Goal: Task Accomplishment & Management: Manage account settings

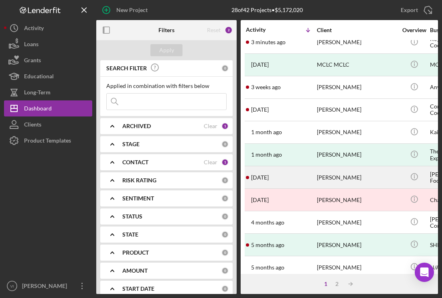
scroll to position [8, 0]
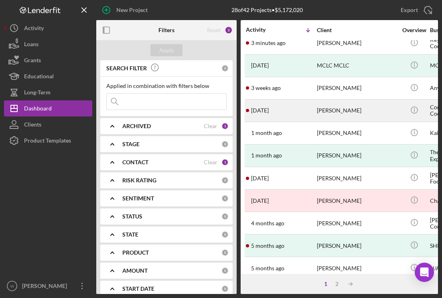
click at [291, 110] on div "[DATE] [PERSON_NAME]" at bounding box center [281, 110] width 70 height 21
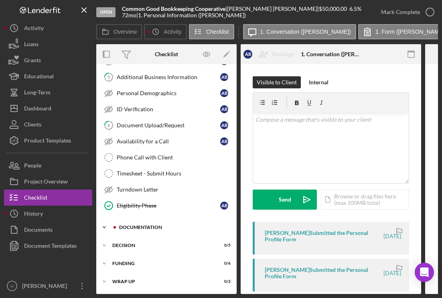
scroll to position [116, 0]
click at [120, 225] on div "Documentation" at bounding box center [173, 227] width 108 height 5
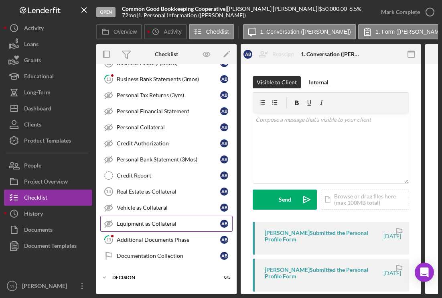
scroll to position [382, 0]
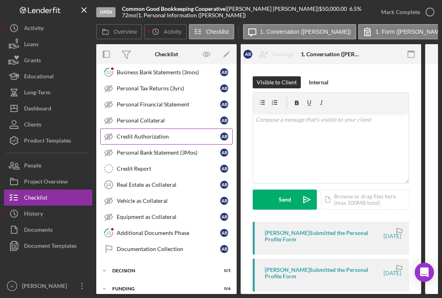
click at [159, 138] on div "Credit Authorization" at bounding box center [169, 136] width 104 height 6
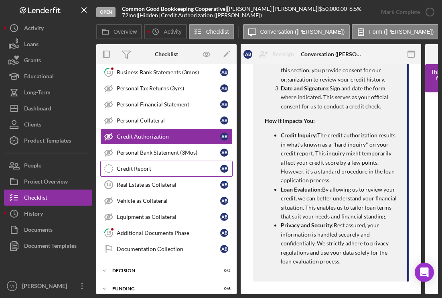
click at [160, 166] on div "Credit Report" at bounding box center [169, 168] width 104 height 6
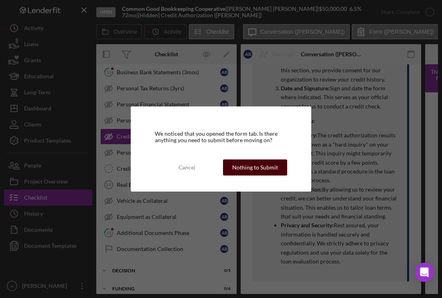
click at [251, 165] on div "Nothing to Submit" at bounding box center [255, 167] width 46 height 16
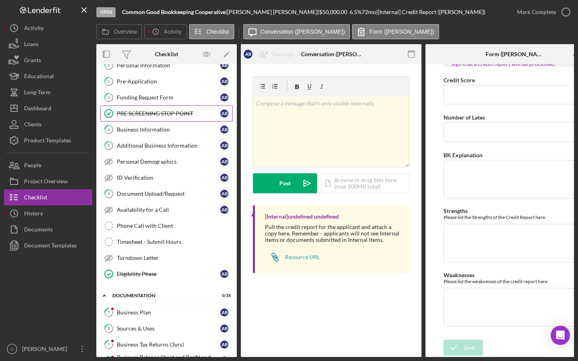
scroll to position [44, 0]
click at [179, 127] on link "4 Business Information A B" at bounding box center [166, 130] width 132 height 16
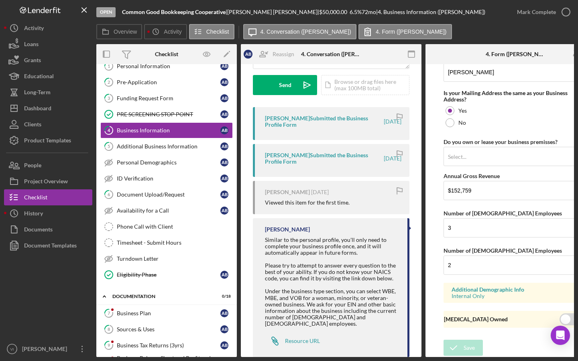
scroll to position [774, 0]
click at [166, 265] on link "Turndown Letter Turndown Letter" at bounding box center [166, 259] width 132 height 16
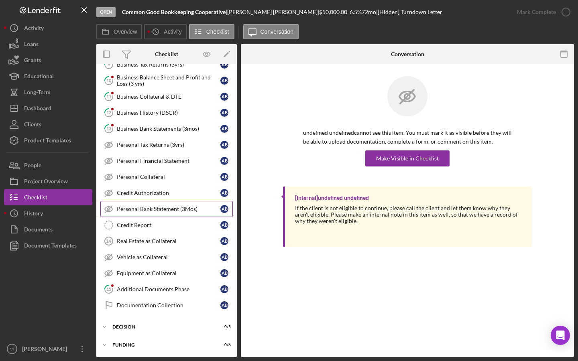
scroll to position [319, 0]
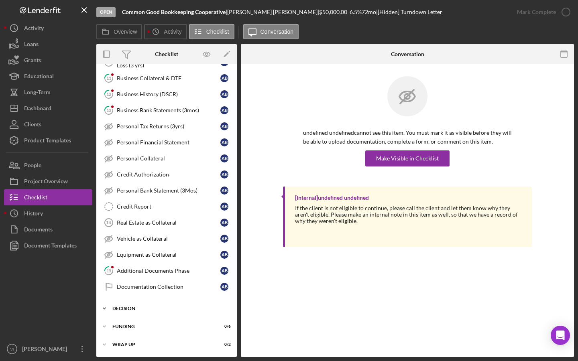
click at [148, 297] on div "Decision" at bounding box center [169, 308] width 114 height 5
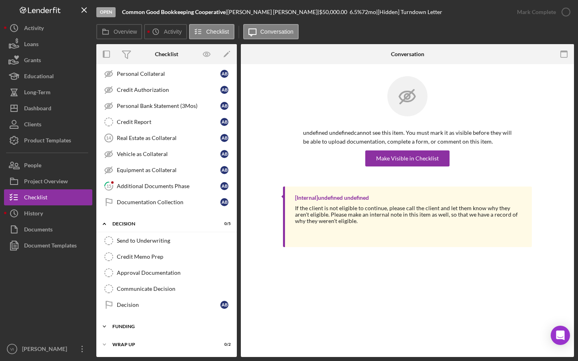
click at [140, 297] on div "Funding" at bounding box center [169, 326] width 114 height 5
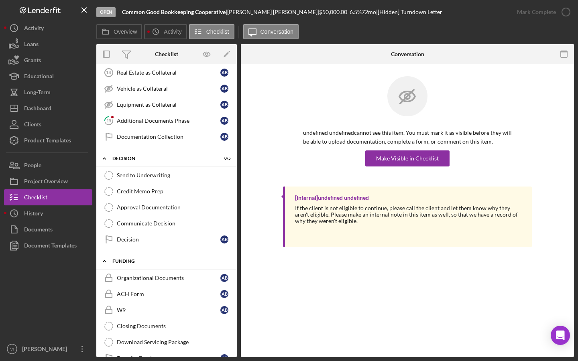
scroll to position [525, 0]
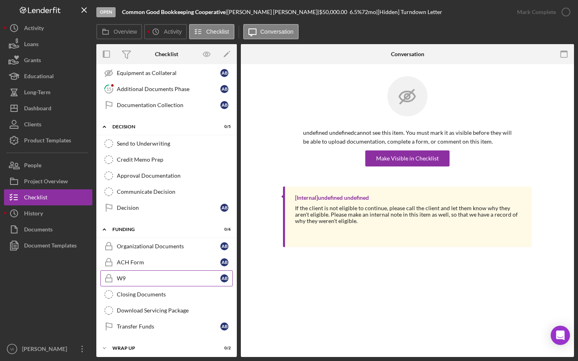
click at [192, 278] on div "W9" at bounding box center [169, 278] width 104 height 6
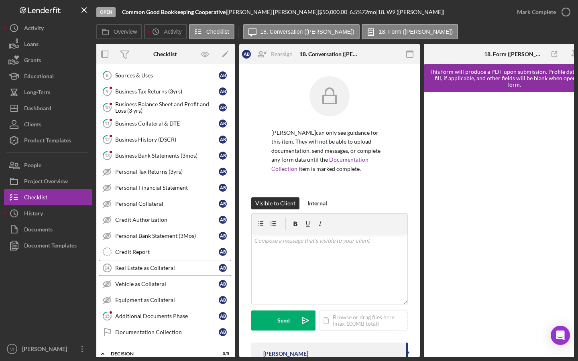
scroll to position [297, 0]
click at [199, 270] on div "Real Estate as Collateral" at bounding box center [167, 269] width 104 height 6
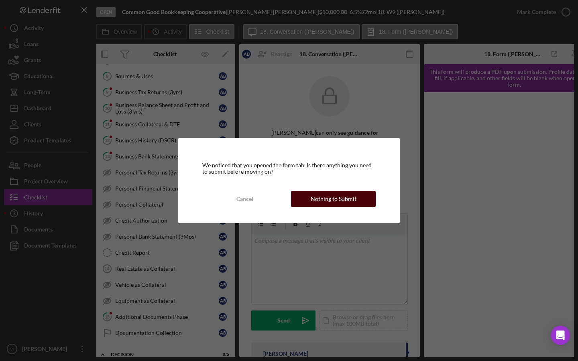
click at [317, 203] on div "Nothing to Submit" at bounding box center [334, 199] width 46 height 16
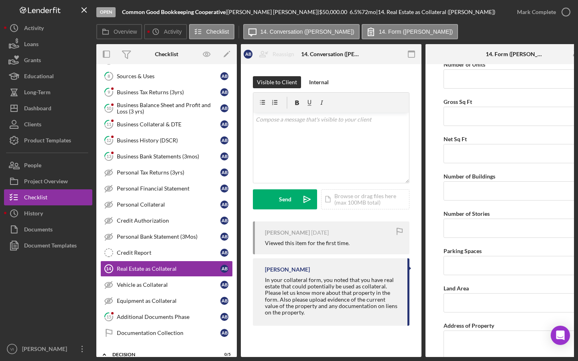
scroll to position [259, 0]
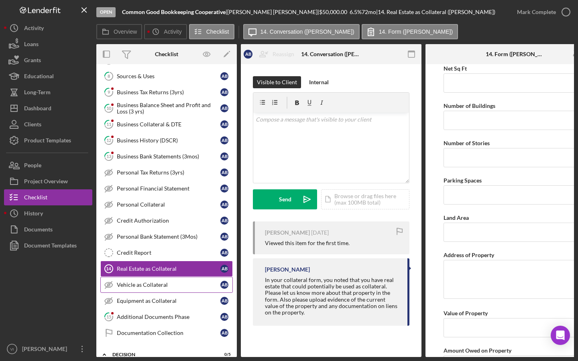
click at [166, 286] on div "Vehicle as Collateral" at bounding box center [169, 285] width 104 height 6
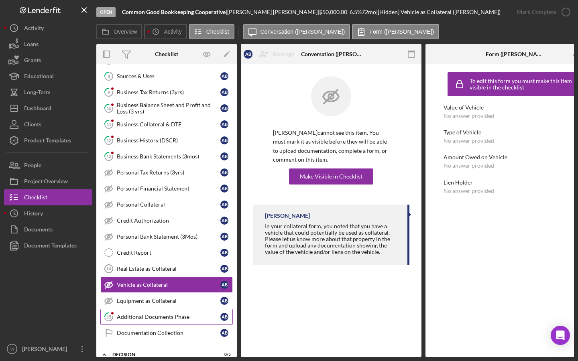
click at [169, 297] on link "15 Additional Documents Phase A B" at bounding box center [166, 317] width 132 height 16
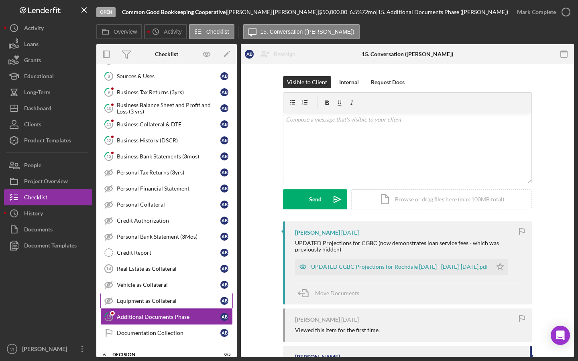
click at [170, 297] on link "Equipment as Collateral Equipment as Collateral A B" at bounding box center [166, 301] width 132 height 16
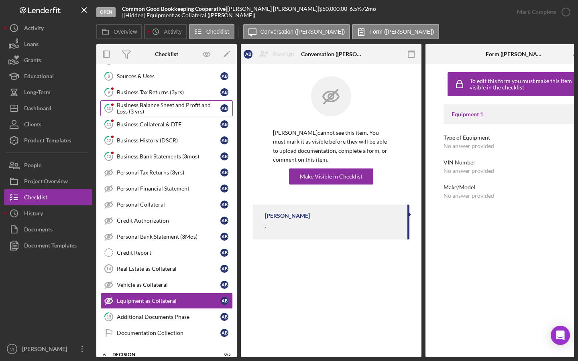
click at [200, 112] on div "Business Balance Sheet and Profit and Loss (3 yrs)" at bounding box center [169, 108] width 104 height 13
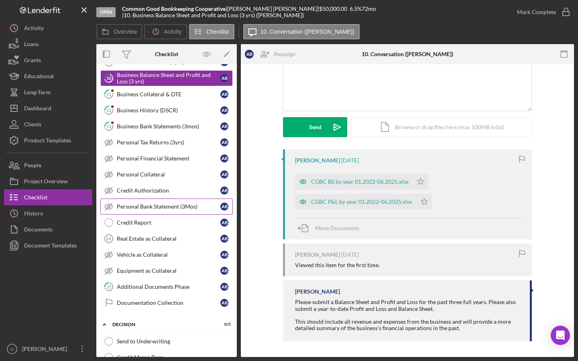
scroll to position [364, 0]
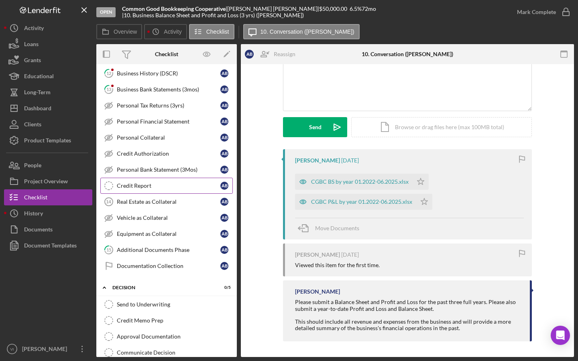
click at [154, 186] on div "Credit Report" at bounding box center [169, 186] width 104 height 6
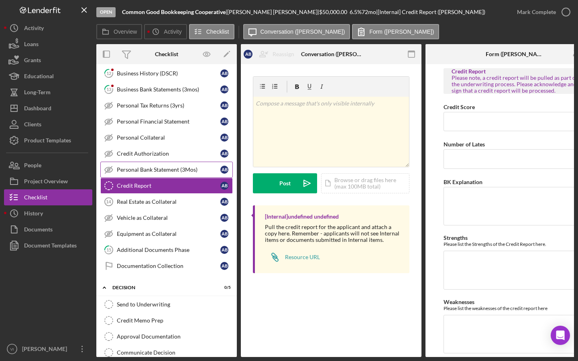
click at [153, 177] on link "Personal Bank Statement (3Mos) Personal Bank Statement (3Mos) A B" at bounding box center [166, 170] width 132 height 16
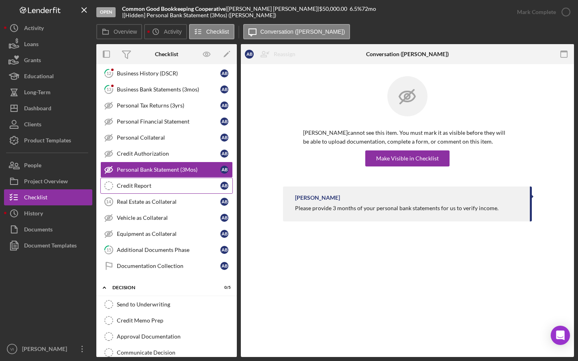
click at [149, 191] on link "Credit Report Credit Report A B" at bounding box center [166, 186] width 132 height 16
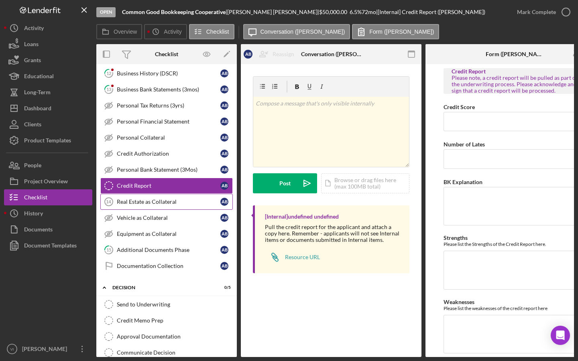
click at [148, 204] on div "Real Estate as Collateral" at bounding box center [169, 202] width 104 height 6
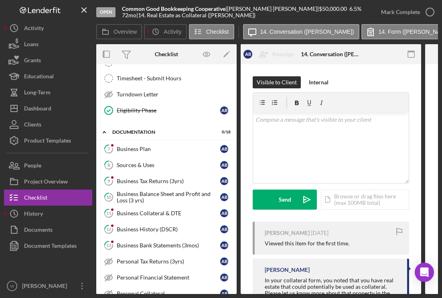
scroll to position [207, 0]
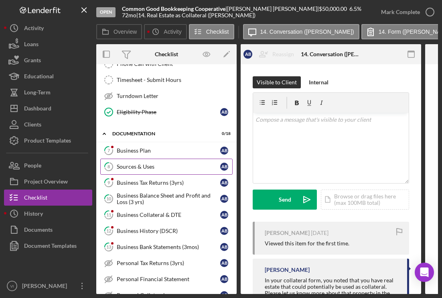
click at [198, 161] on link "8 Sources & Uses A B" at bounding box center [166, 167] width 132 height 16
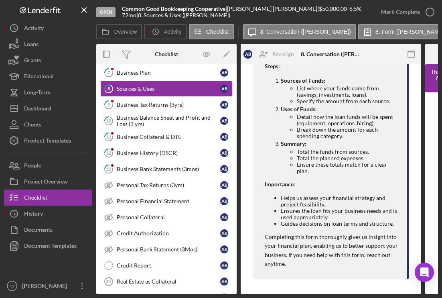
scroll to position [259, 0]
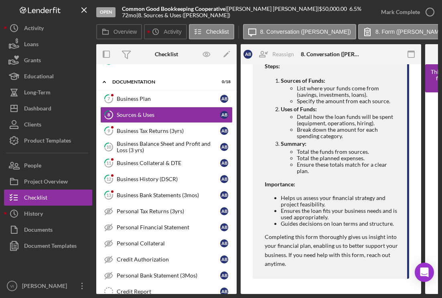
click at [182, 135] on link "9 Business Tax Returns (3yrs) A B" at bounding box center [166, 131] width 132 height 16
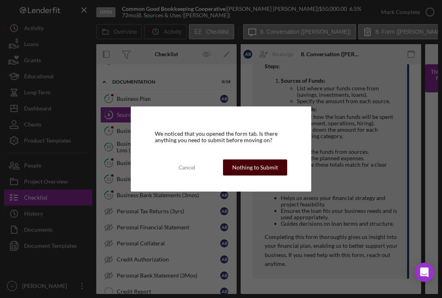
click at [253, 169] on div "Nothing to Submit" at bounding box center [255, 167] width 46 height 16
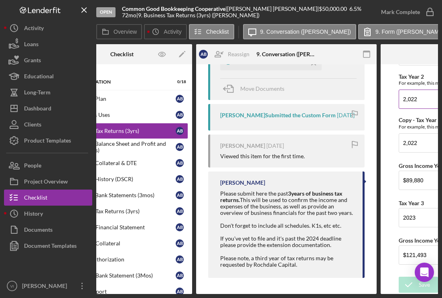
scroll to position [79, 0]
click at [161, 149] on div "Business Balance Sheet and Profit and Loss (3 yrs)" at bounding box center [124, 146] width 104 height 13
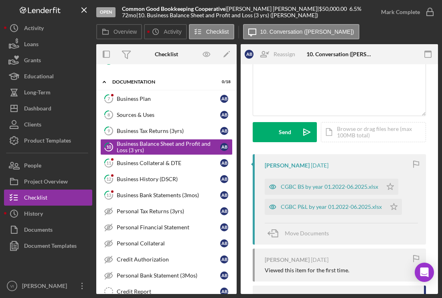
scroll to position [43, 0]
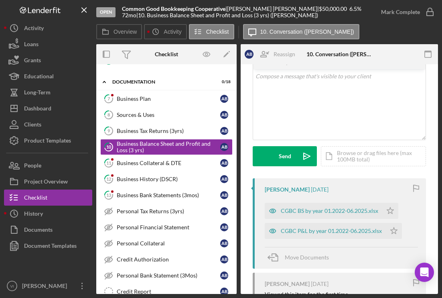
click at [312, 220] on div "CGBC P&L by year 01.2022-06.2025.xlsx Icon/Star" at bounding box center [335, 229] width 141 height 20
click at [311, 226] on div "CGBC P&L by year 01.2022-06.2025.xlsx" at bounding box center [325, 231] width 121 height 16
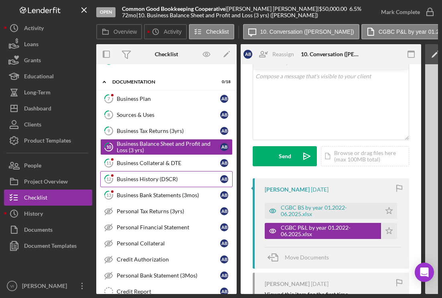
scroll to position [0, 0]
click at [154, 167] on link "11 Business Collateral & DTE A B" at bounding box center [166, 163] width 132 height 16
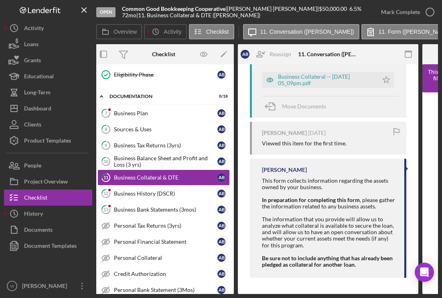
scroll to position [240, 0]
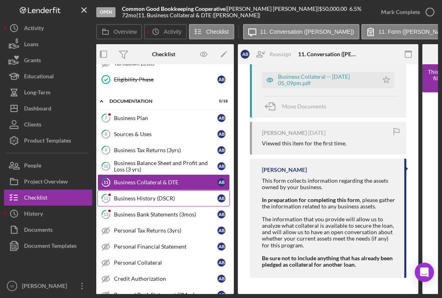
click at [130, 196] on div "Business History (DSCR)" at bounding box center [166, 198] width 104 height 6
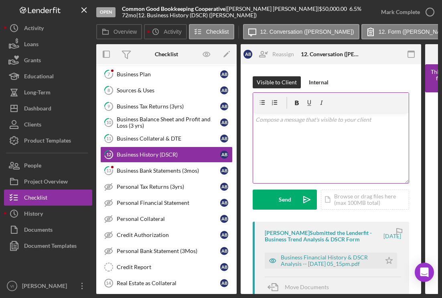
scroll to position [290, 0]
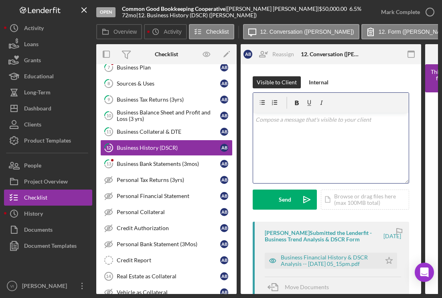
click at [303, 173] on div "v Color teal Color pink Remove color Add row above Add row below Add column bef…" at bounding box center [331, 148] width 156 height 70
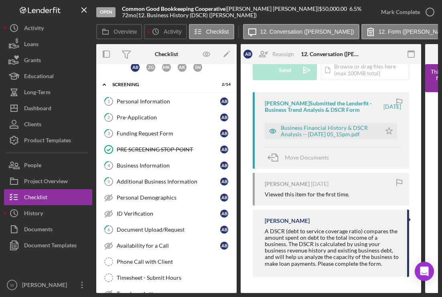
scroll to position [0, 0]
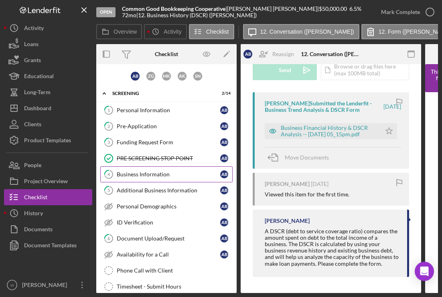
click at [151, 177] on div "Business Information" at bounding box center [169, 174] width 104 height 6
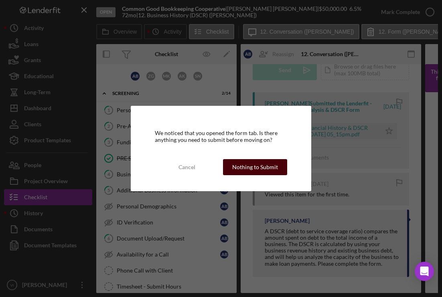
click at [237, 163] on div "Nothing to Submit" at bounding box center [255, 167] width 46 height 16
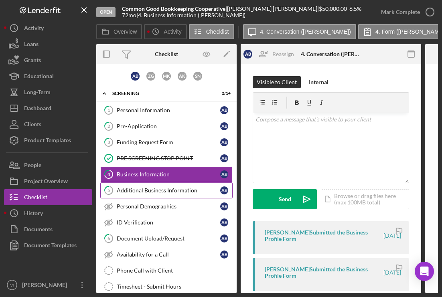
click at [160, 187] on div "Additional Business Information" at bounding box center [169, 190] width 104 height 6
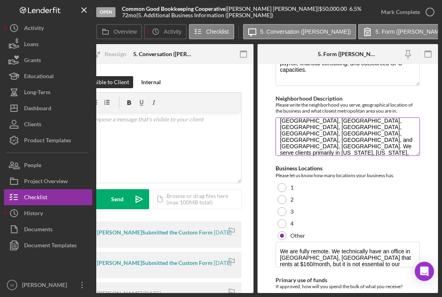
scroll to position [8, 0]
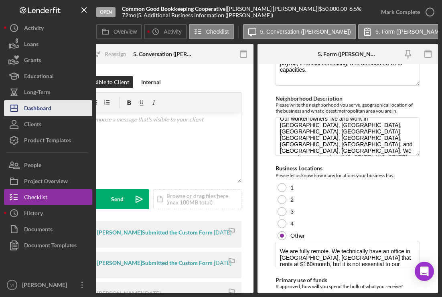
click at [12, 112] on polygon "button" at bounding box center [14, 108] width 6 height 6
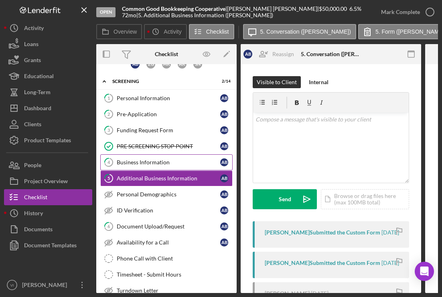
click at [174, 159] on div "Business Information" at bounding box center [169, 162] width 104 height 6
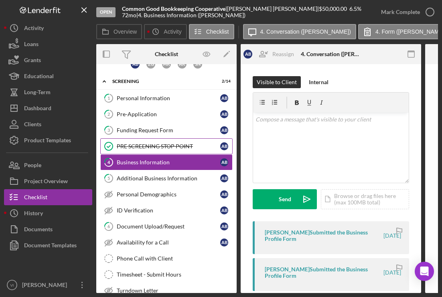
click at [193, 148] on div "PRE SCREENING STOP POINT" at bounding box center [169, 146] width 104 height 6
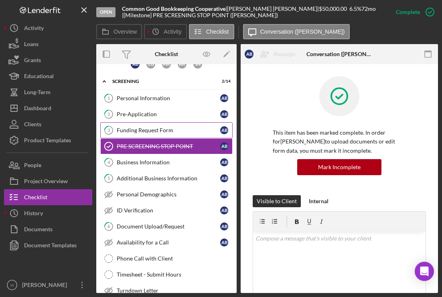
click at [138, 131] on div "Funding Request Form" at bounding box center [169, 130] width 104 height 6
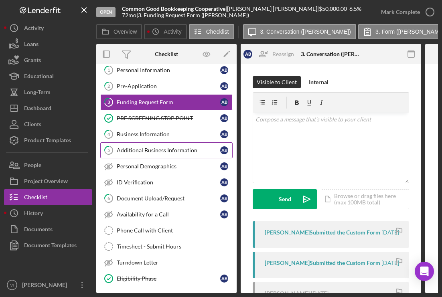
scroll to position [47, 0]
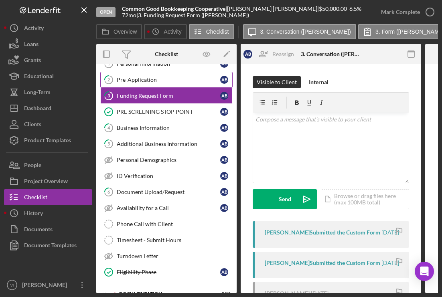
click at [146, 79] on div "Pre-Application" at bounding box center [169, 80] width 104 height 6
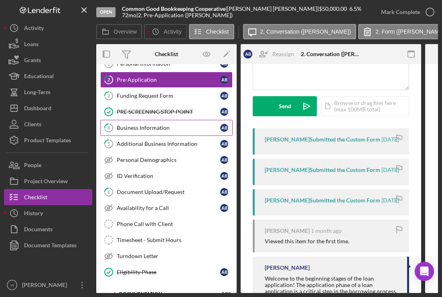
click at [149, 130] on div "Business Information" at bounding box center [169, 128] width 104 height 6
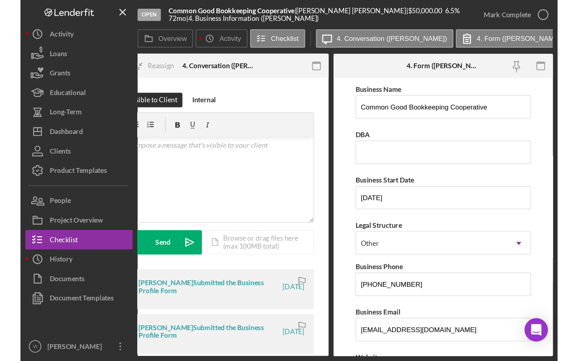
scroll to position [0, 32]
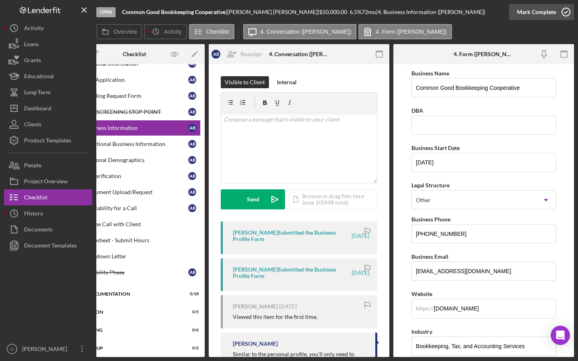
click at [442, 14] on icon "button" at bounding box center [566, 12] width 20 height 20
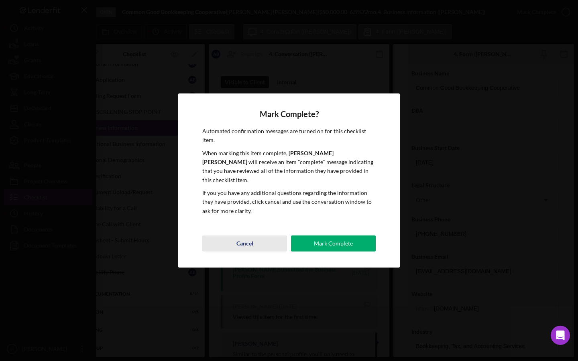
click at [260, 239] on button "Cancel" at bounding box center [244, 244] width 85 height 16
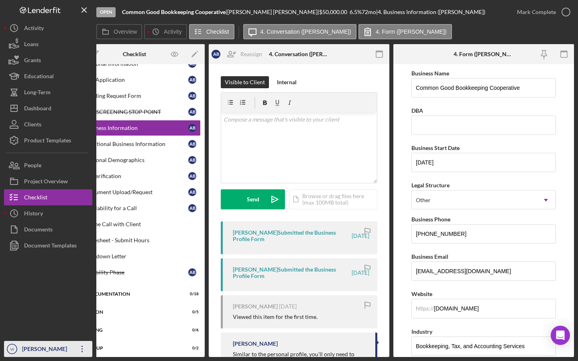
click at [13, 297] on icon "VI" at bounding box center [12, 349] width 16 height 20
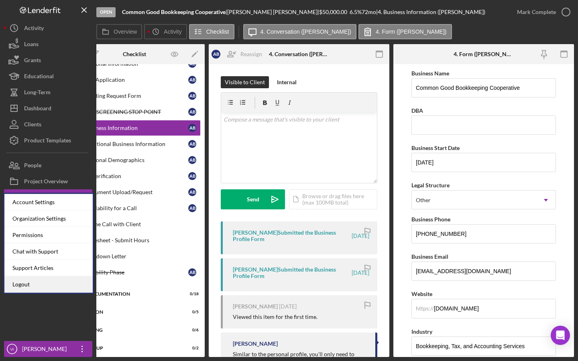
click at [25, 290] on link "Logout" at bounding box center [48, 284] width 88 height 16
